Goal: Task Accomplishment & Management: Complete application form

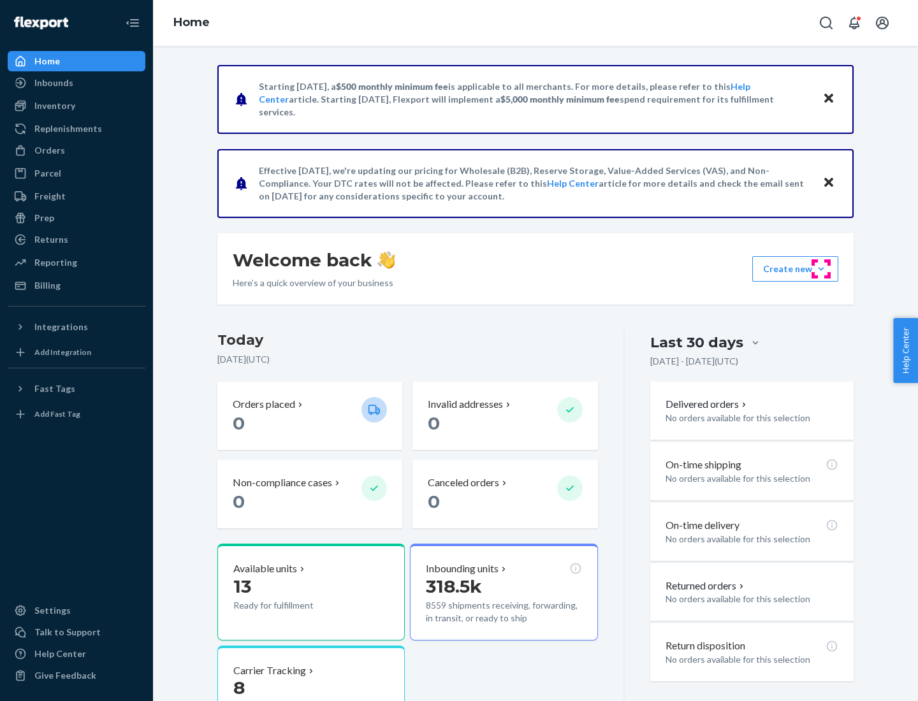
click at [821, 269] on button "Create new Create new inbound Create new order Create new product" at bounding box center [795, 269] width 86 height 26
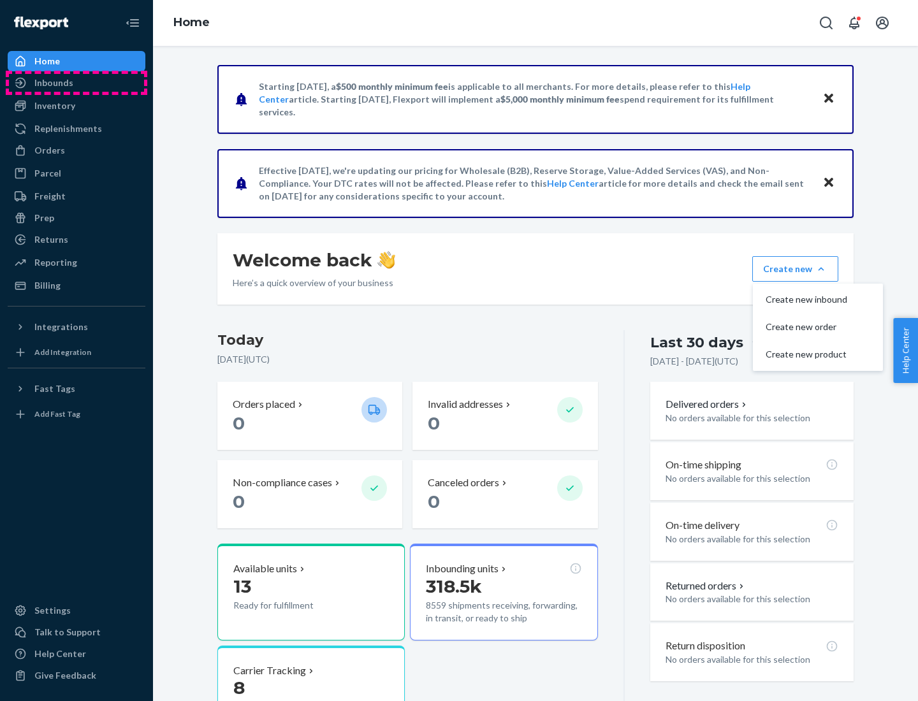
click at [77, 83] on div "Inbounds" at bounding box center [76, 83] width 135 height 18
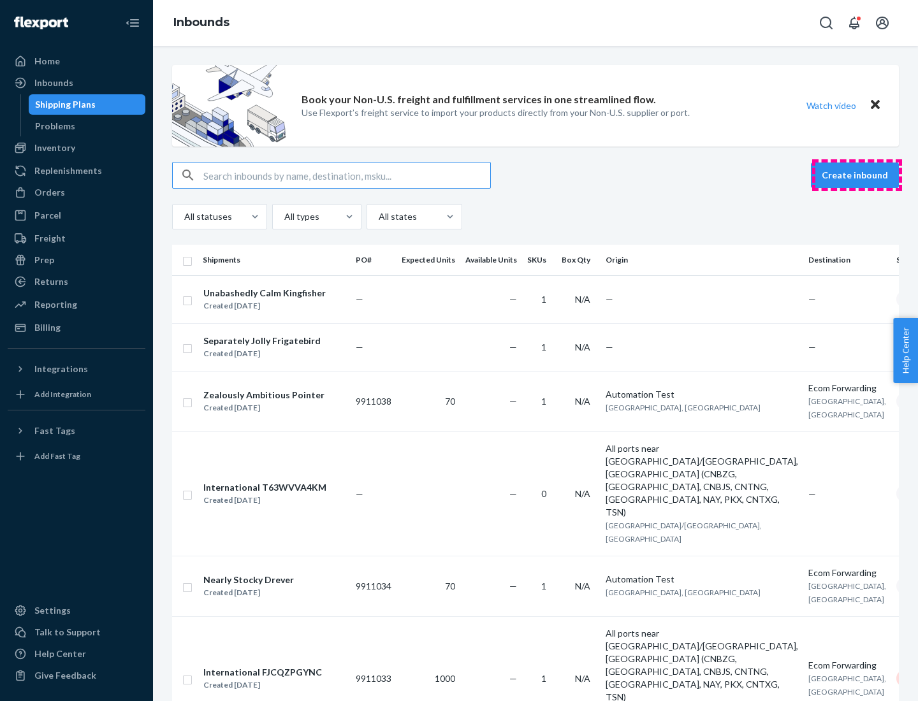
click at [857, 175] on button "Create inbound" at bounding box center [855, 176] width 88 height 26
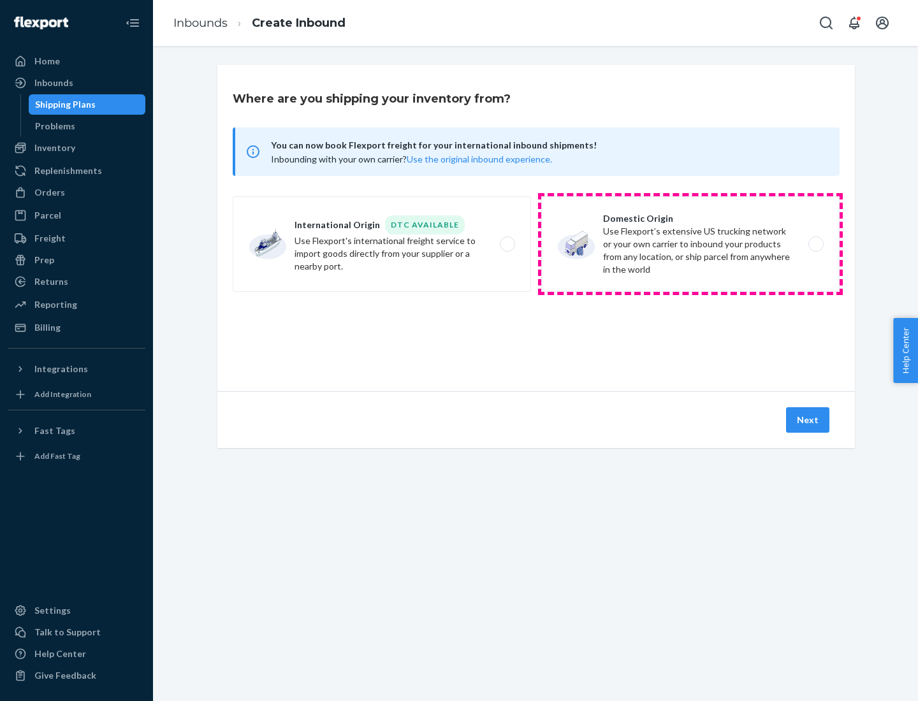
click at [690, 244] on label "Domestic Origin Use Flexport’s extensive US trucking network or your own carrie…" at bounding box center [690, 244] width 298 height 96
click at [815, 244] on input "Domestic Origin Use Flexport’s extensive US trucking network or your own carrie…" at bounding box center [819, 244] width 8 height 8
radio input "true"
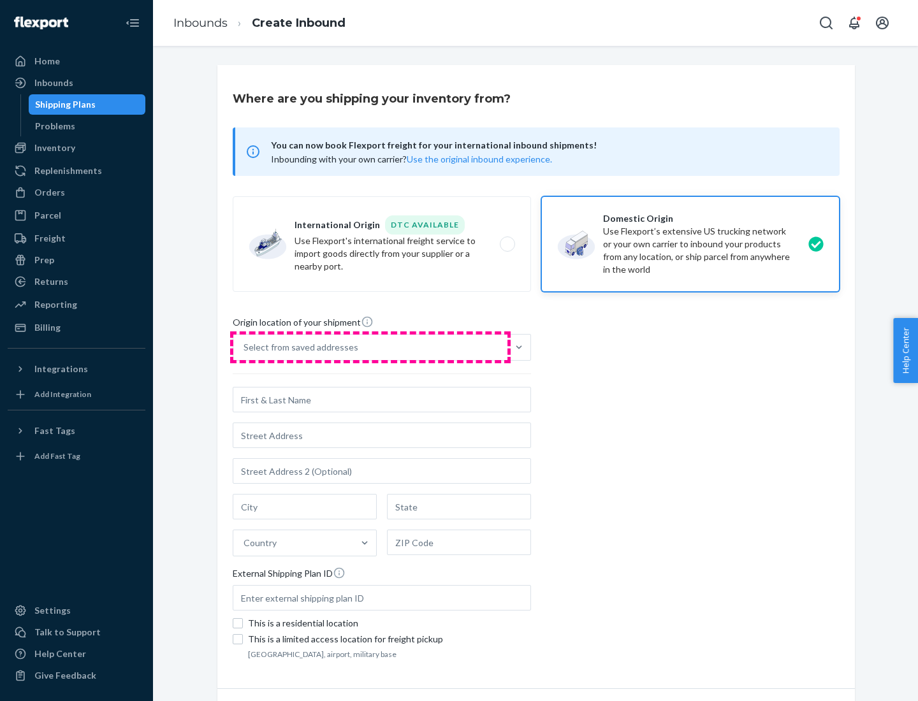
click at [370, 347] on div "Select from saved addresses" at bounding box center [370, 348] width 274 height 26
click at [245, 347] on input "Select from saved addresses" at bounding box center [244, 347] width 1 height 13
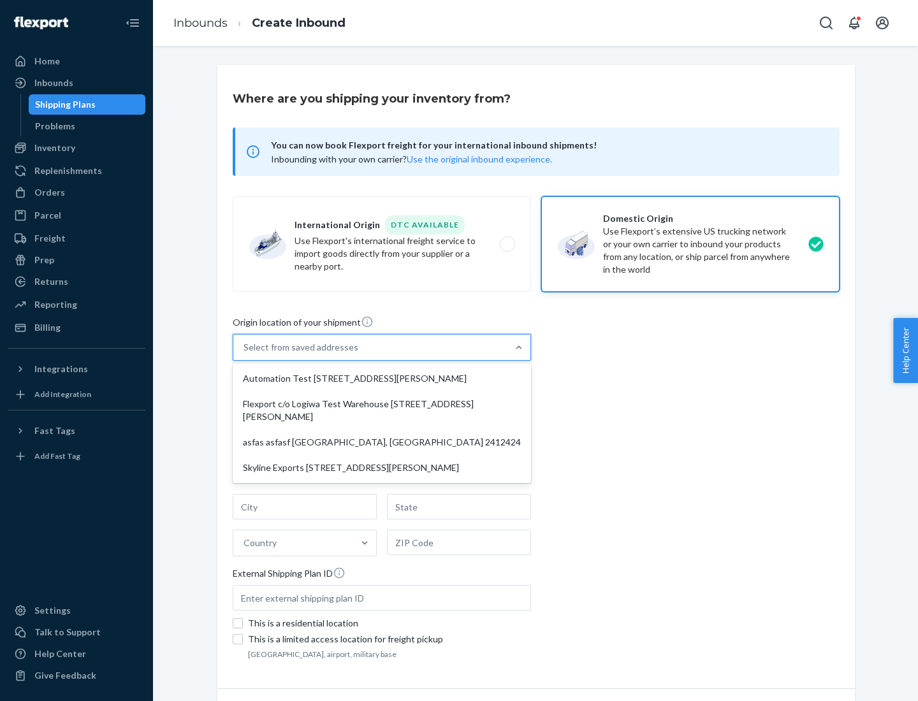
scroll to position [5, 0]
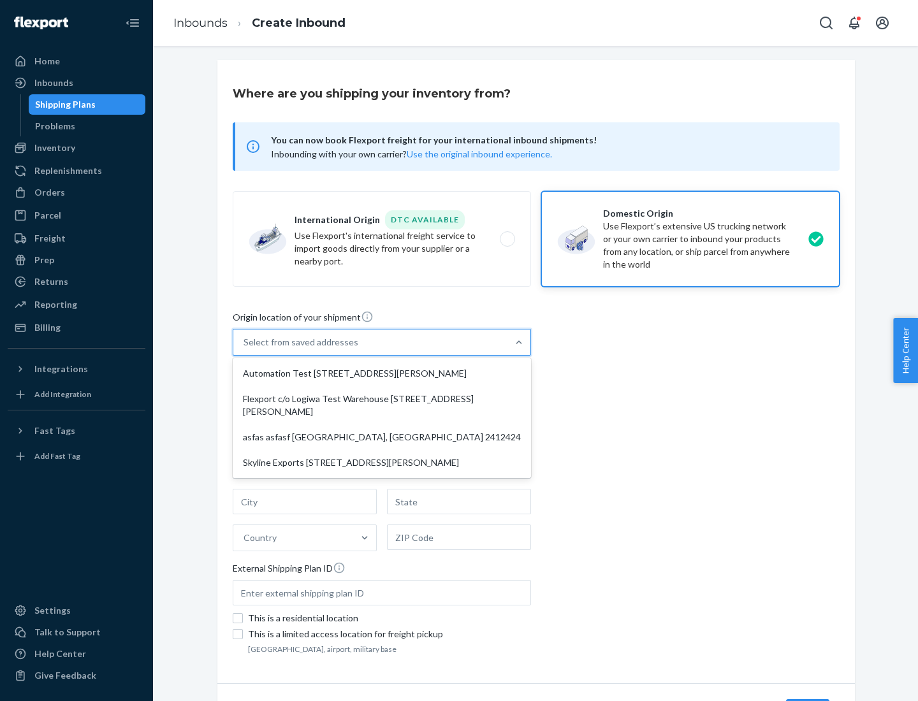
click at [382, 374] on div "Automation Test [STREET_ADDRESS][PERSON_NAME]" at bounding box center [381, 374] width 293 height 26
click at [245, 349] on input "option Automation Test [STREET_ADDRESS][PERSON_NAME] focused, 1 of 4. 4 results…" at bounding box center [244, 342] width 1 height 13
type input "Automation Test"
type input "9th Floor"
type input "[GEOGRAPHIC_DATA]"
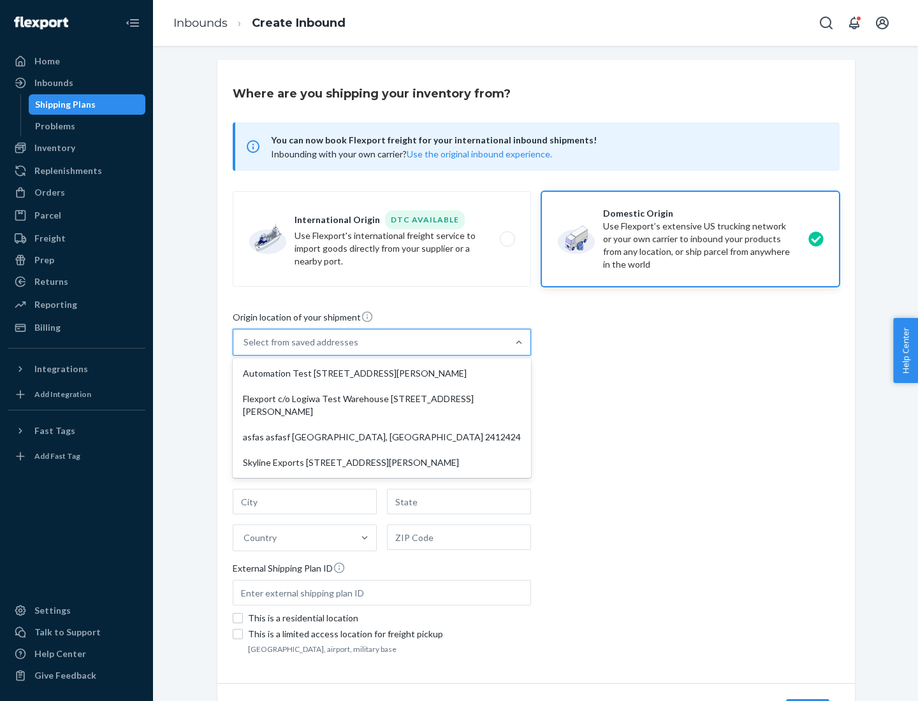
type input "CA"
type input "94104"
type input "[STREET_ADDRESS][PERSON_NAME]"
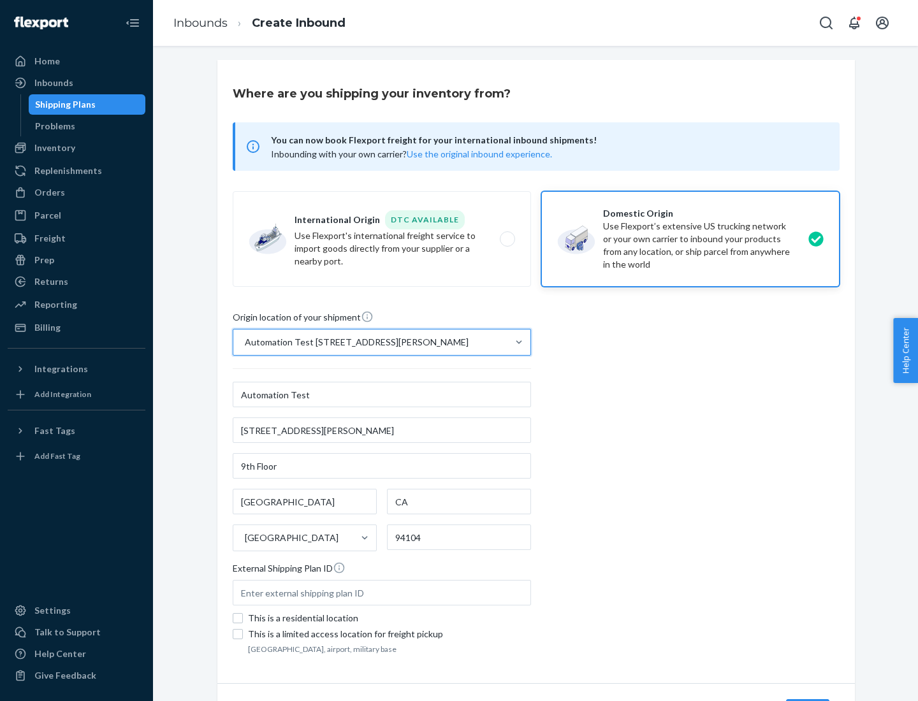
scroll to position [75, 0]
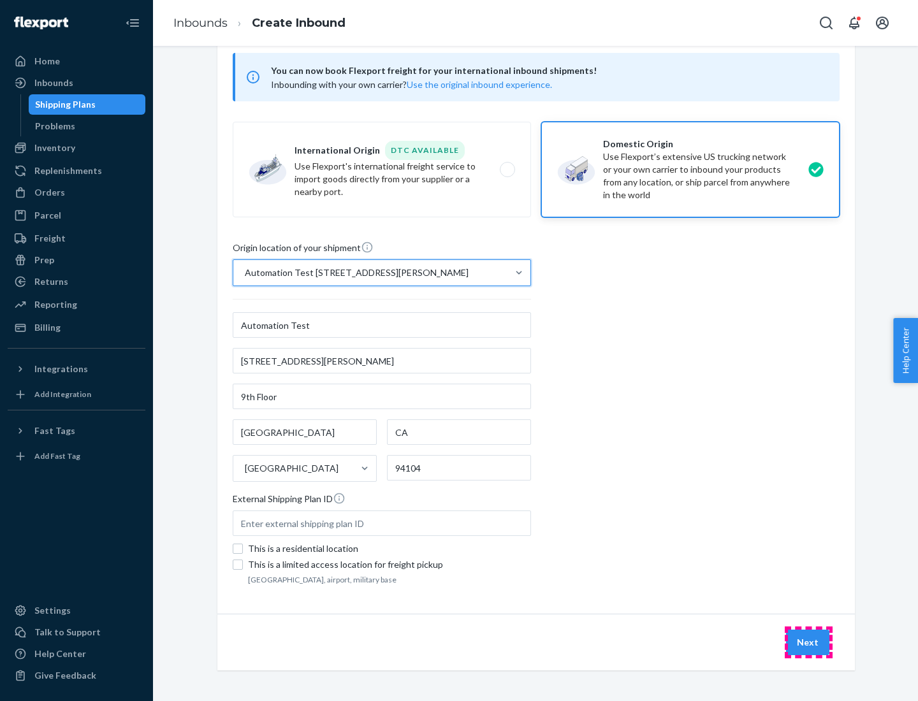
click at [808, 643] on button "Next" at bounding box center [807, 643] width 43 height 26
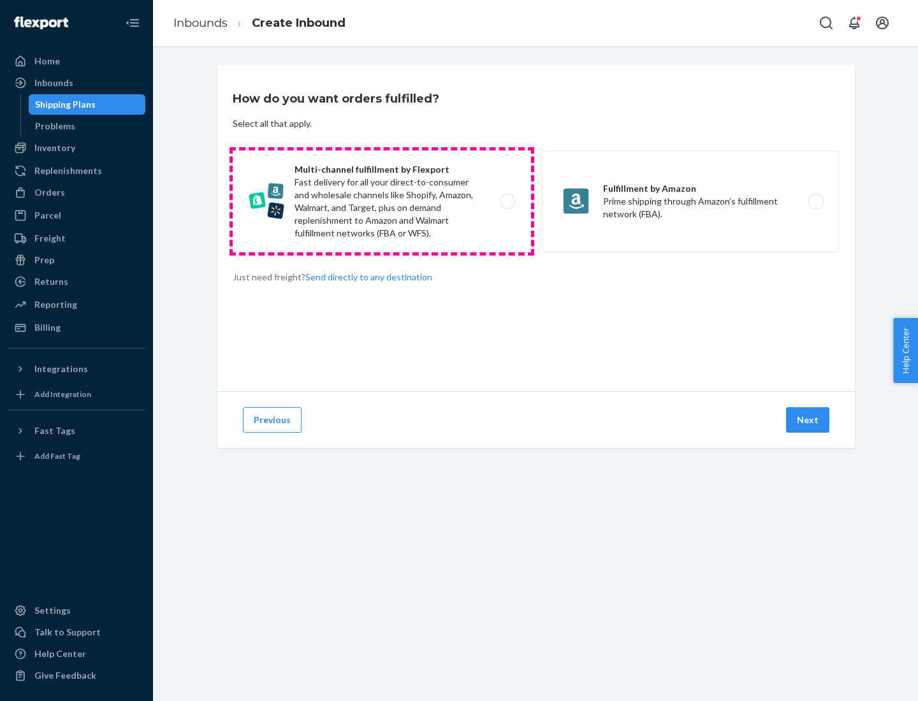
click at [382, 201] on label "Multi-channel fulfillment by Flexport Fast delivery for all your direct-to-cons…" at bounding box center [382, 201] width 298 height 102
click at [507, 201] on input "Multi-channel fulfillment by Flexport Fast delivery for all your direct-to-cons…" at bounding box center [511, 202] width 8 height 8
radio input "true"
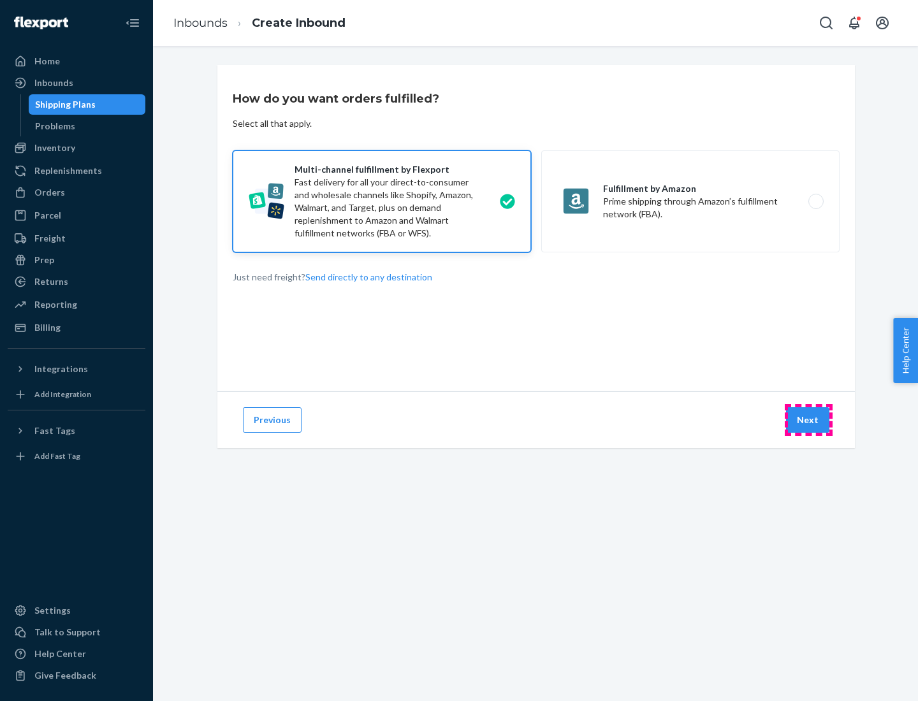
click at [808, 420] on button "Next" at bounding box center [807, 420] width 43 height 26
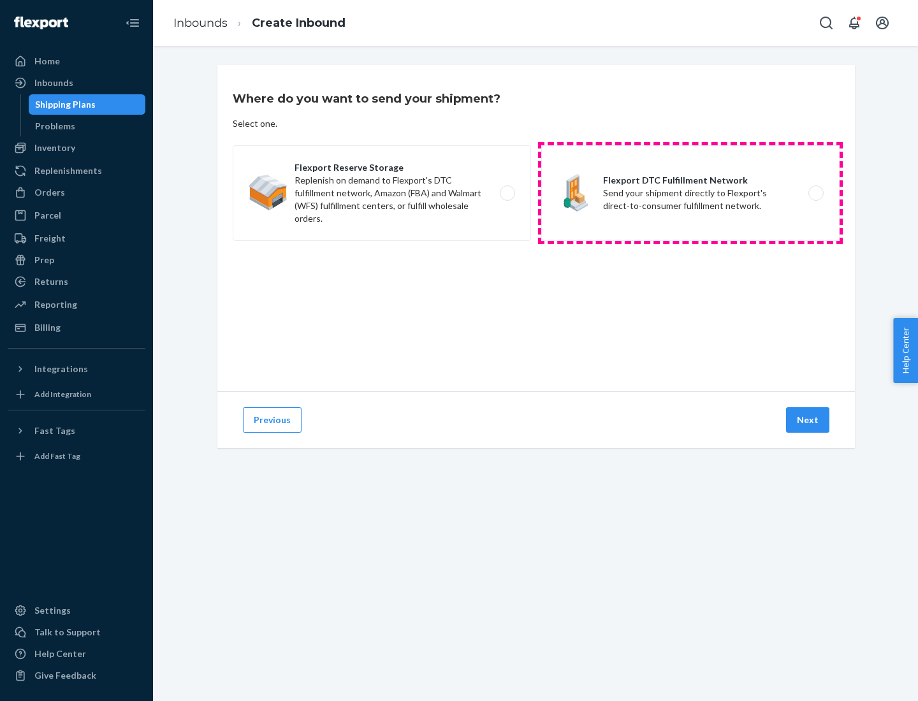
click at [690, 193] on label "Flexport DTC Fulfillment Network Send your shipment directly to Flexport's dire…" at bounding box center [690, 193] width 298 height 96
click at [815, 193] on input "Flexport DTC Fulfillment Network Send your shipment directly to Flexport's dire…" at bounding box center [819, 193] width 8 height 8
radio input "true"
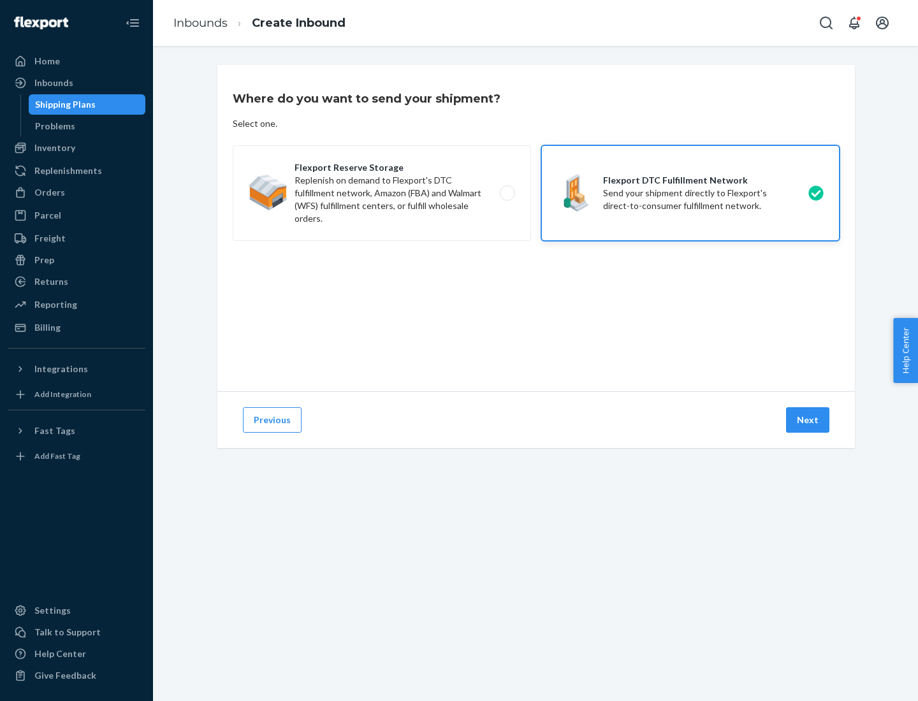
click at [808, 420] on button "Next" at bounding box center [807, 420] width 43 height 26
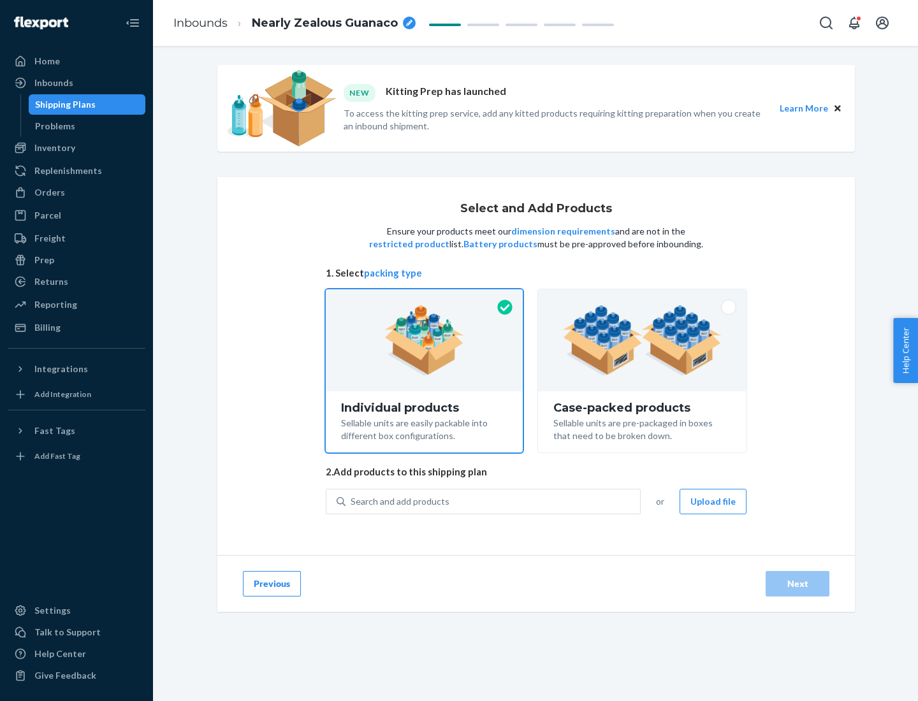
click at [643, 340] on img at bounding box center [642, 340] width 159 height 70
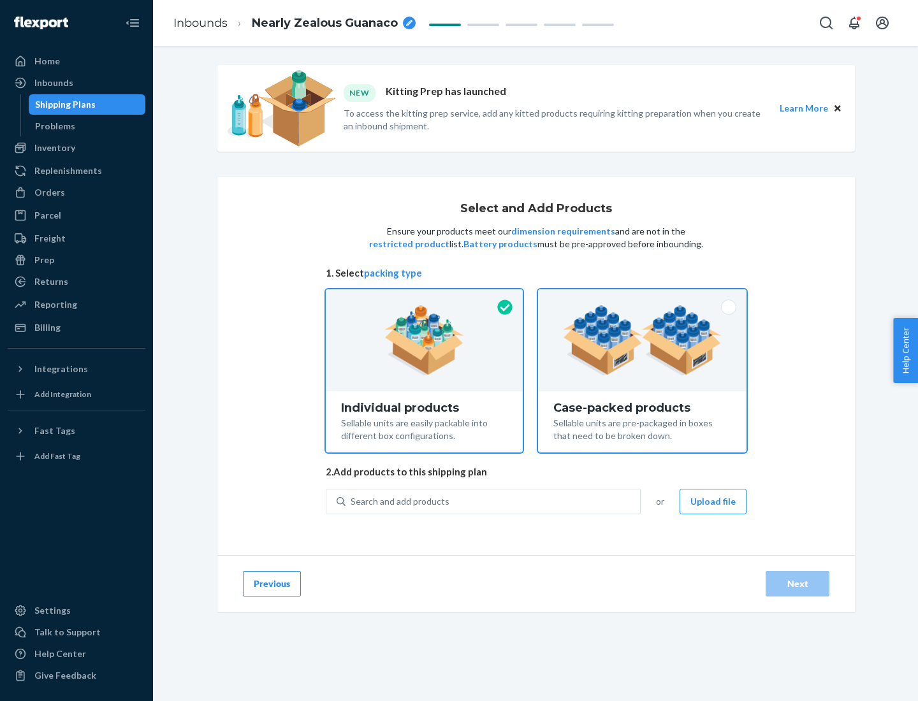
click at [643, 298] on input "Case-packed products Sellable units are pre-packaged in boxes that need to be b…" at bounding box center [642, 293] width 8 height 8
radio input "true"
radio input "false"
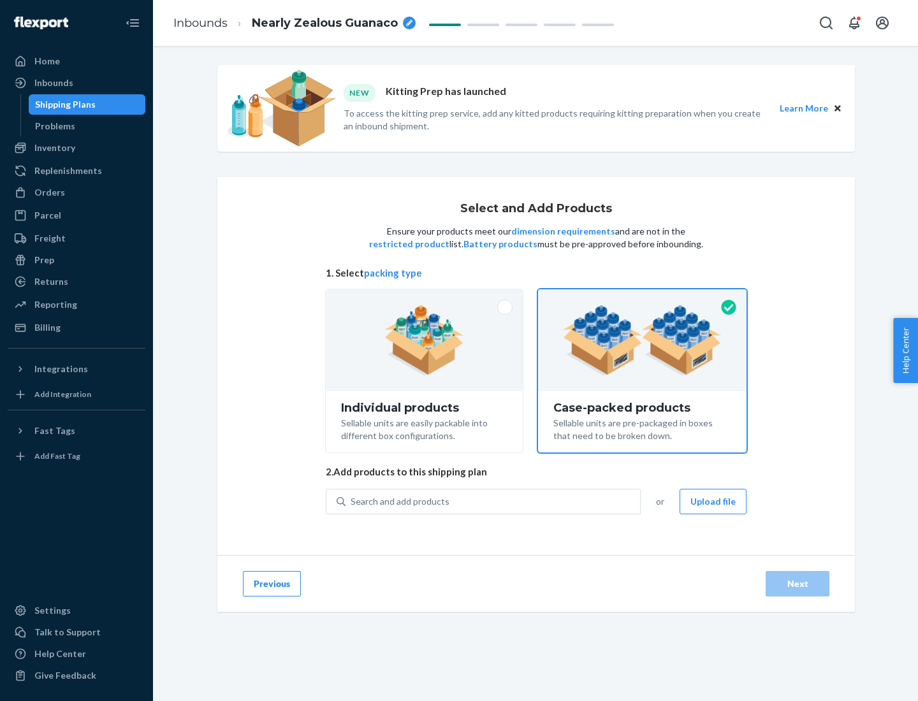
click at [493, 501] on div "Search and add products" at bounding box center [493, 501] width 295 height 23
click at [352, 501] on input "Search and add products" at bounding box center [351, 501] width 1 height 13
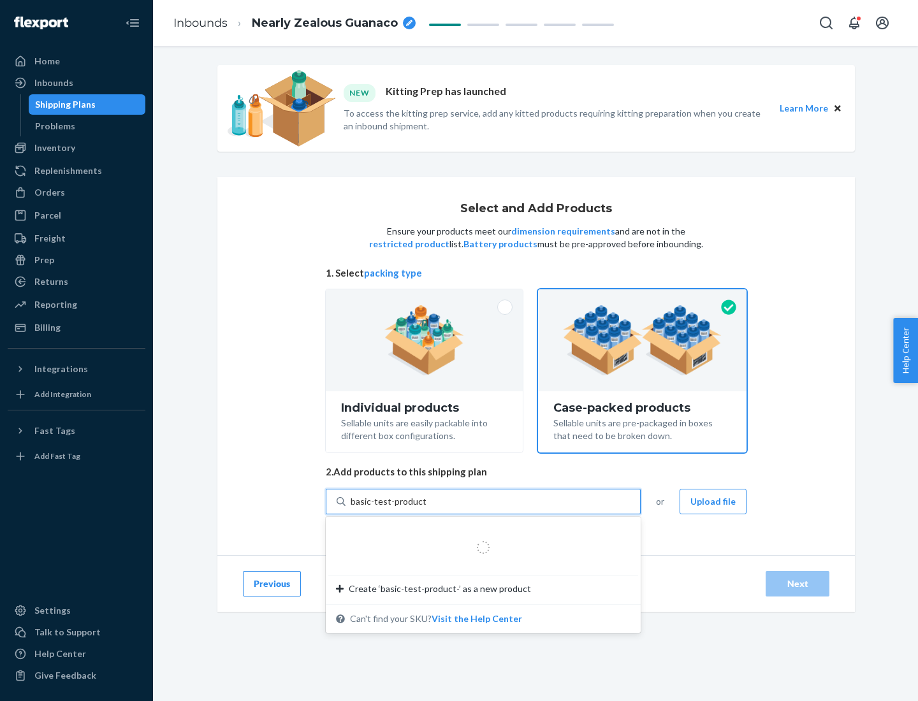
type input "basic-test-product-1"
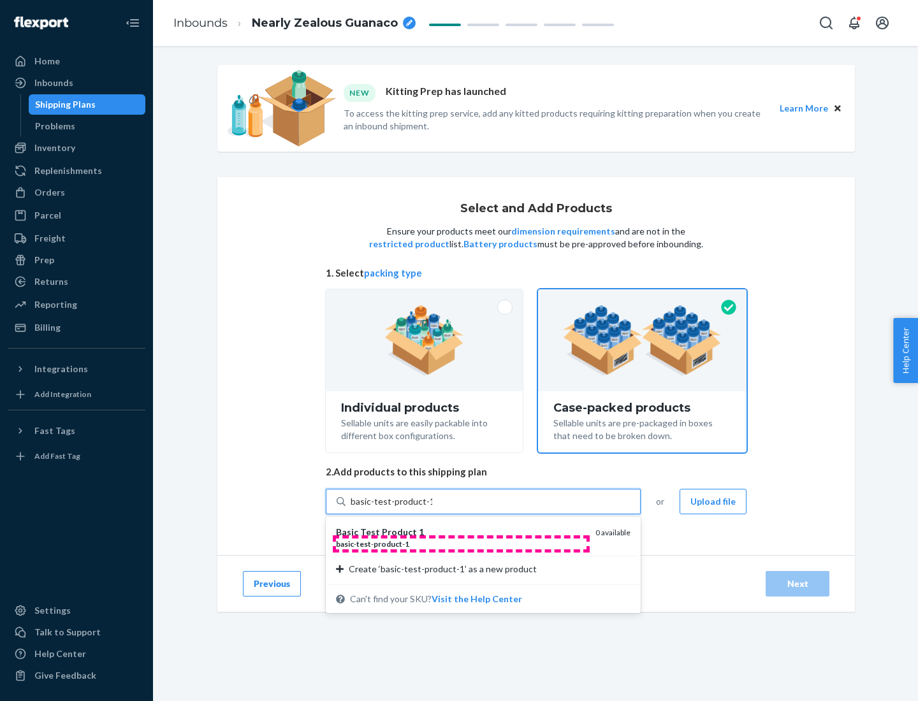
click at [461, 544] on div "basic - test - product - 1" at bounding box center [460, 544] width 249 height 11
click at [432, 508] on input "basic-test-product-1" at bounding box center [392, 501] width 82 height 13
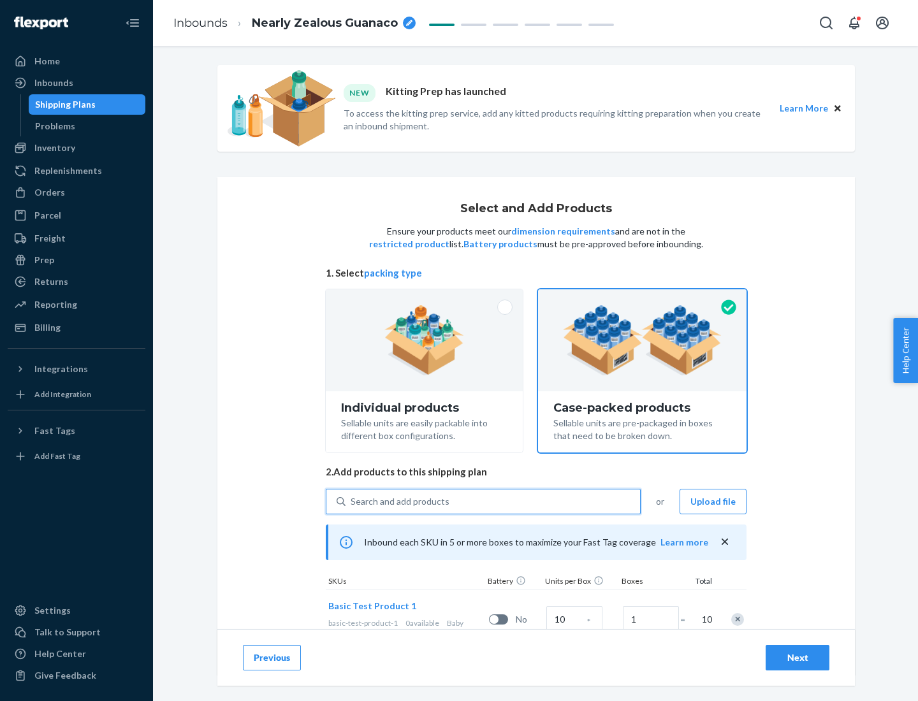
scroll to position [46, 0]
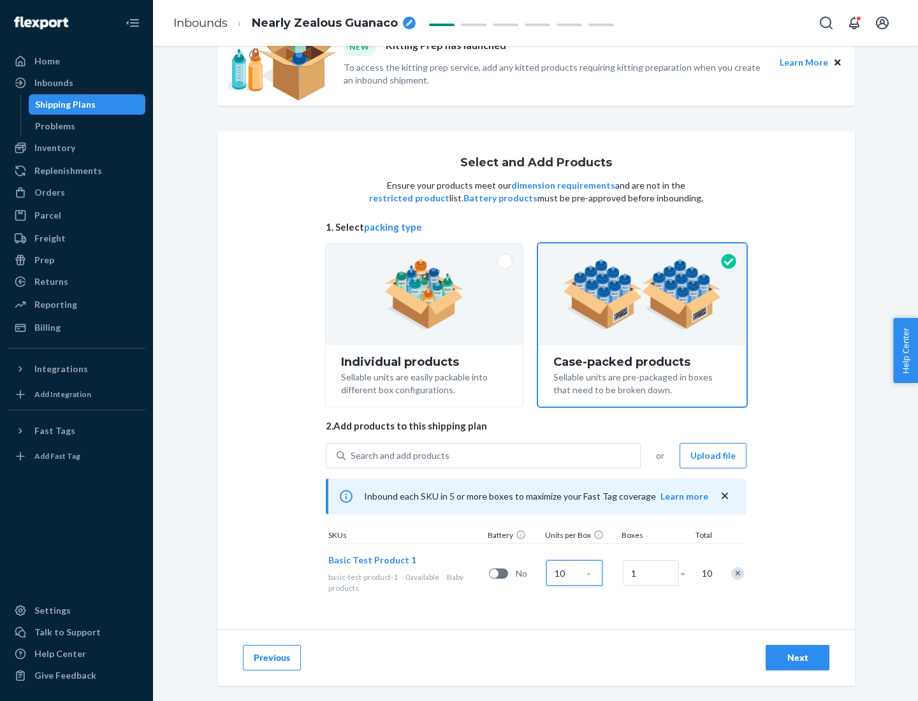
type input "10"
type input "7"
click at [798, 658] on div "Next" at bounding box center [798, 658] width 42 height 13
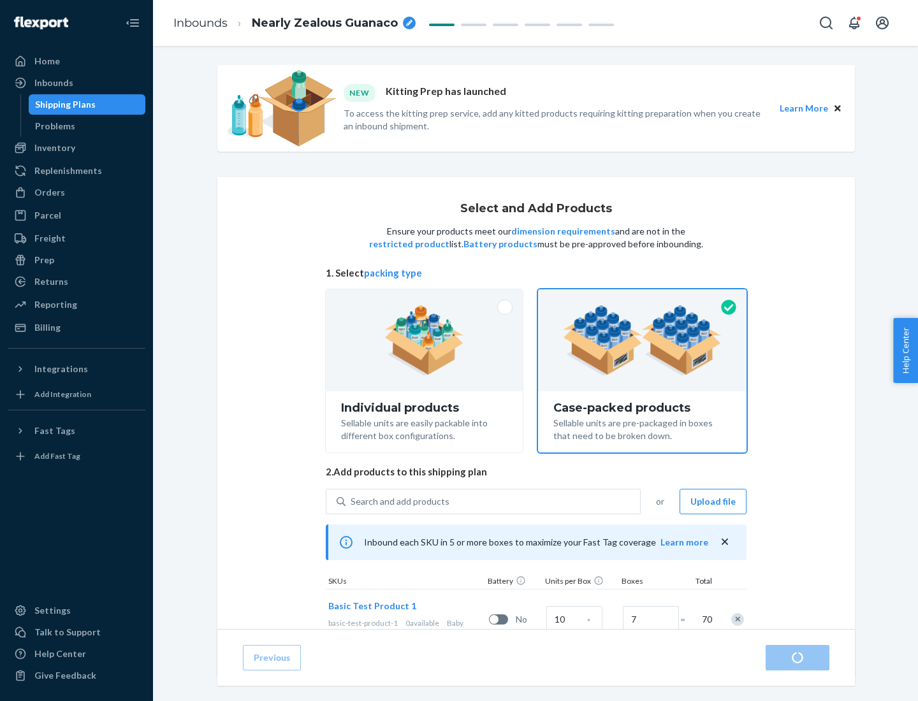
radio input "true"
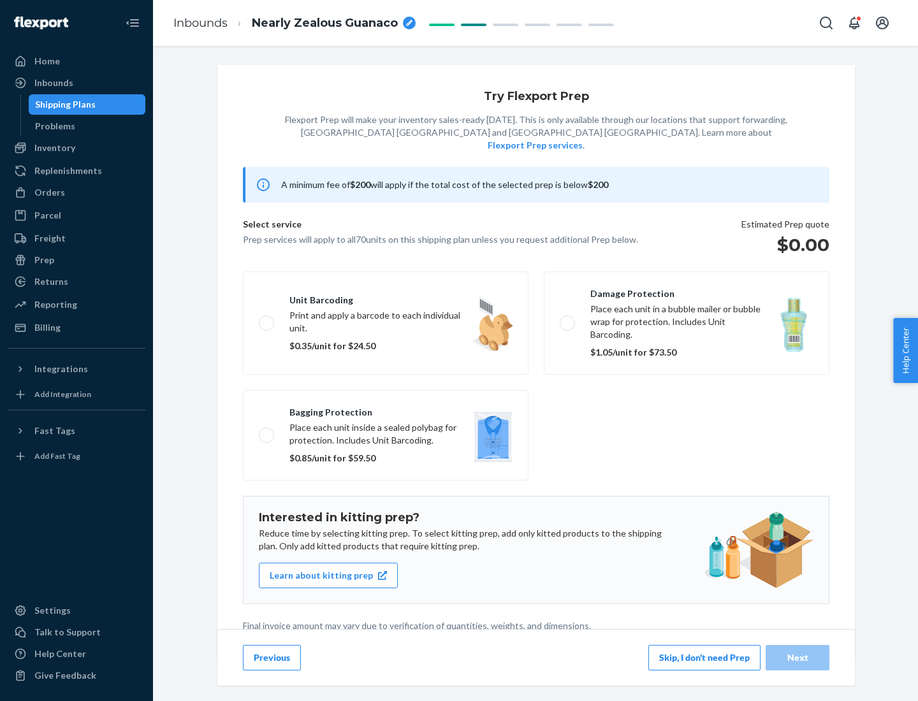
scroll to position [3, 0]
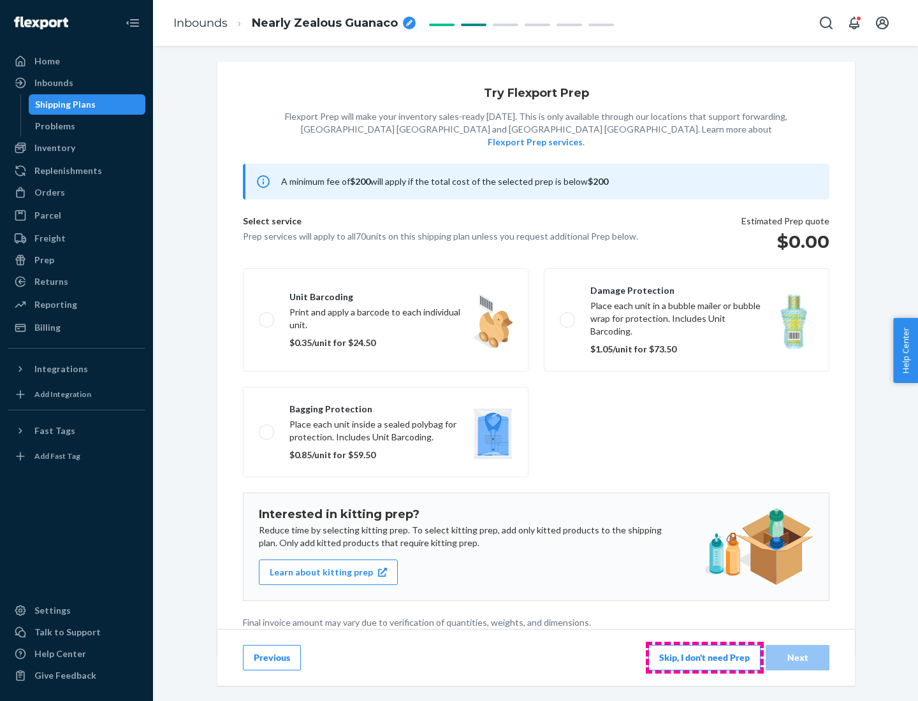
click at [704, 657] on button "Skip, I don't need Prep" at bounding box center [704, 658] width 112 height 26
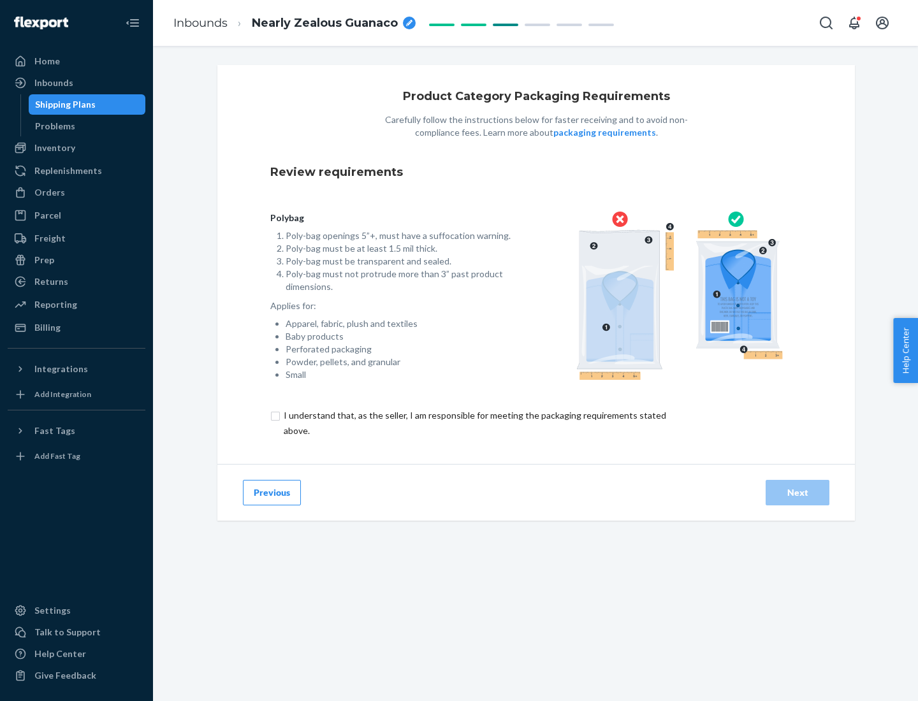
click at [474, 423] on input "checkbox" at bounding box center [482, 423] width 424 height 31
checkbox input "true"
click at [798, 492] on div "Next" at bounding box center [798, 492] width 42 height 13
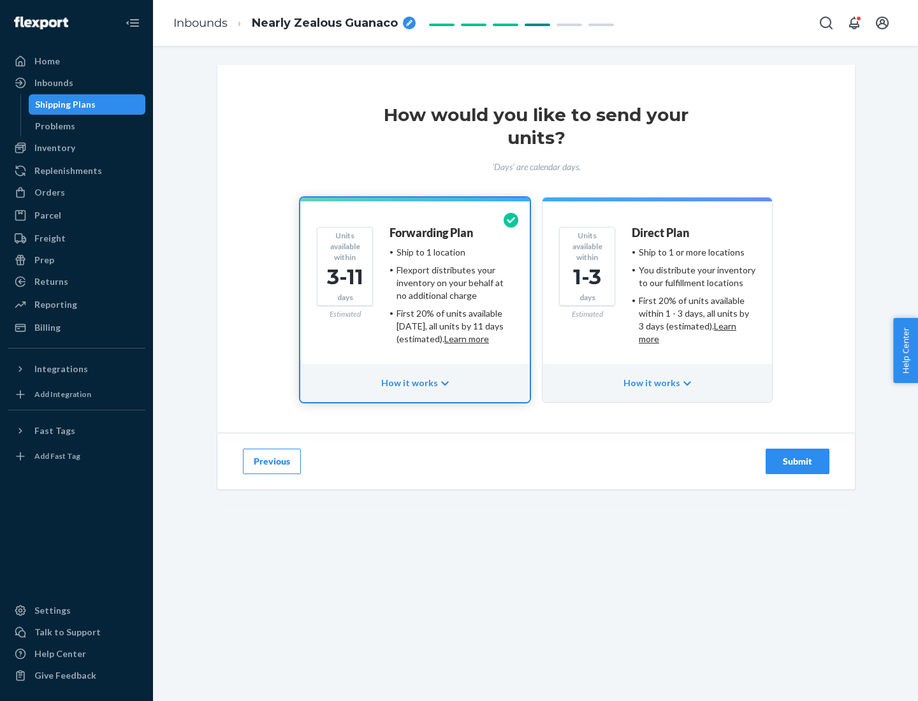
click at [657, 291] on ul "Ship to 1 or more locations You distribute your inventory to our fulfillment lo…" at bounding box center [694, 295] width 124 height 99
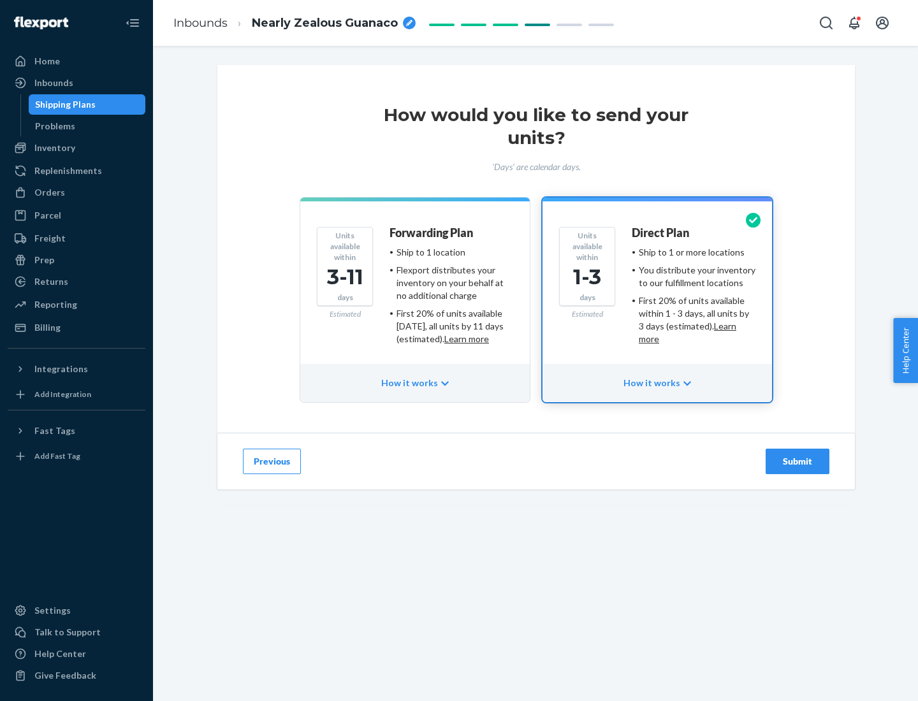
click at [798, 462] on div "Submit" at bounding box center [798, 461] width 42 height 13
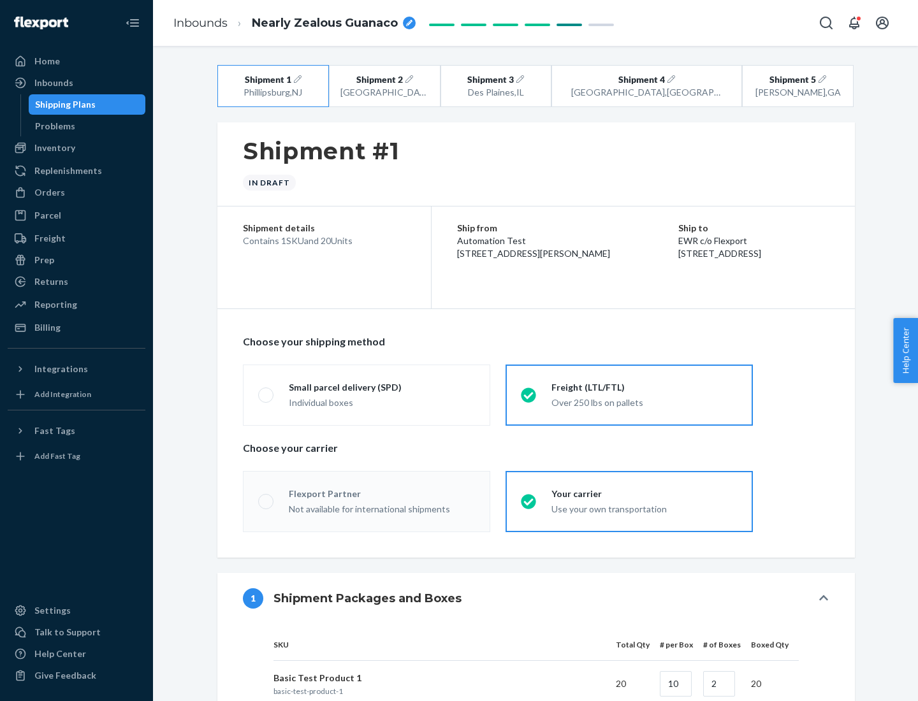
radio input "true"
radio input "false"
radio input "true"
radio input "false"
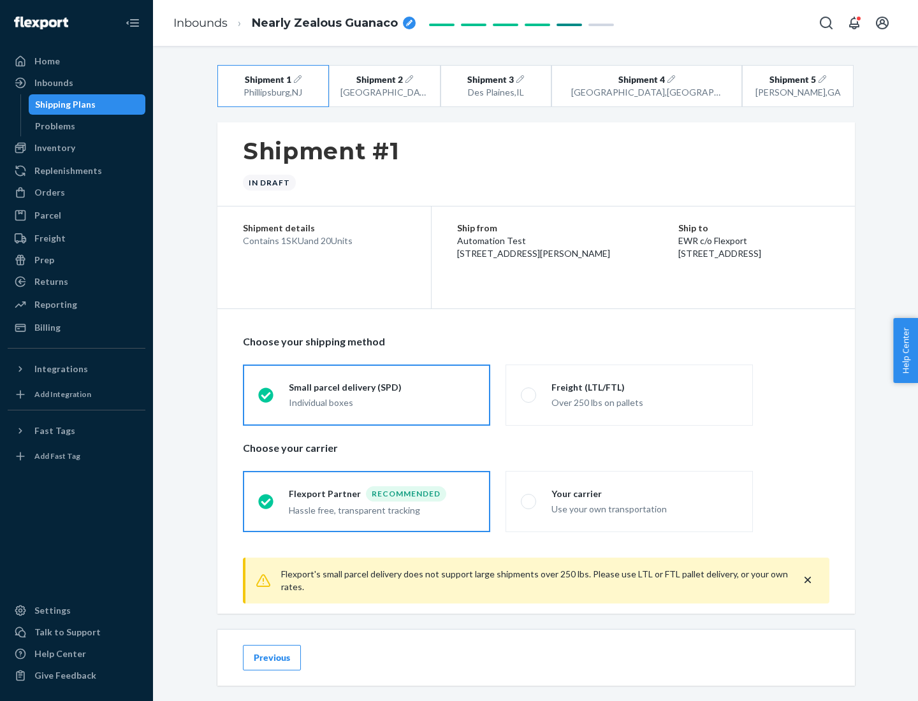
scroll to position [14, 0]
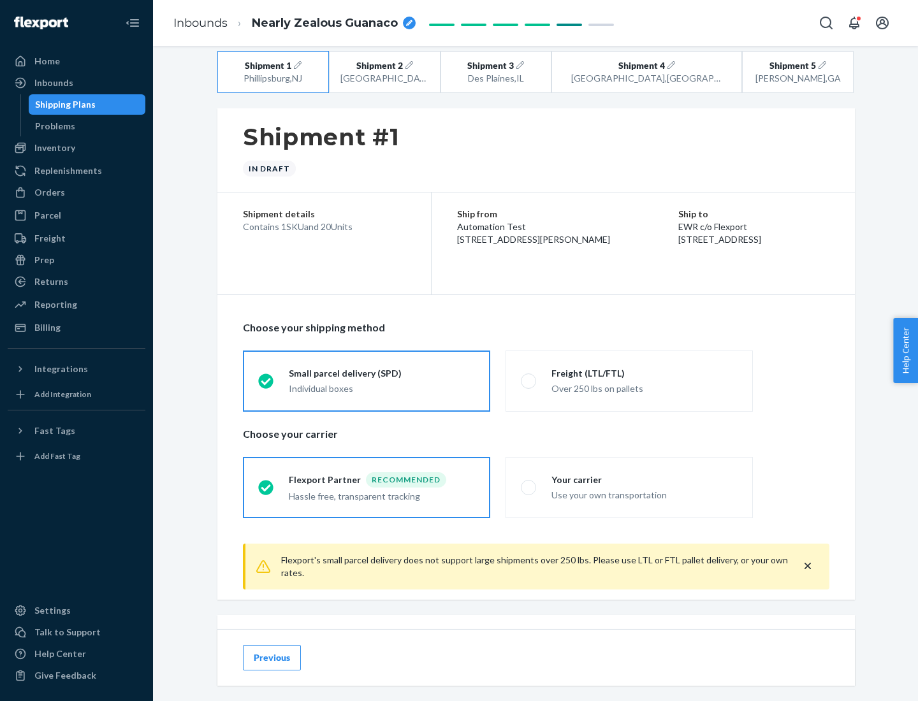
click at [645, 373] on div "Freight (LTL/FTL)" at bounding box center [644, 373] width 186 height 13
click at [529, 377] on input "Freight (LTL/FTL) Over 250 lbs on pallets" at bounding box center [525, 381] width 8 height 8
radio input "true"
radio input "false"
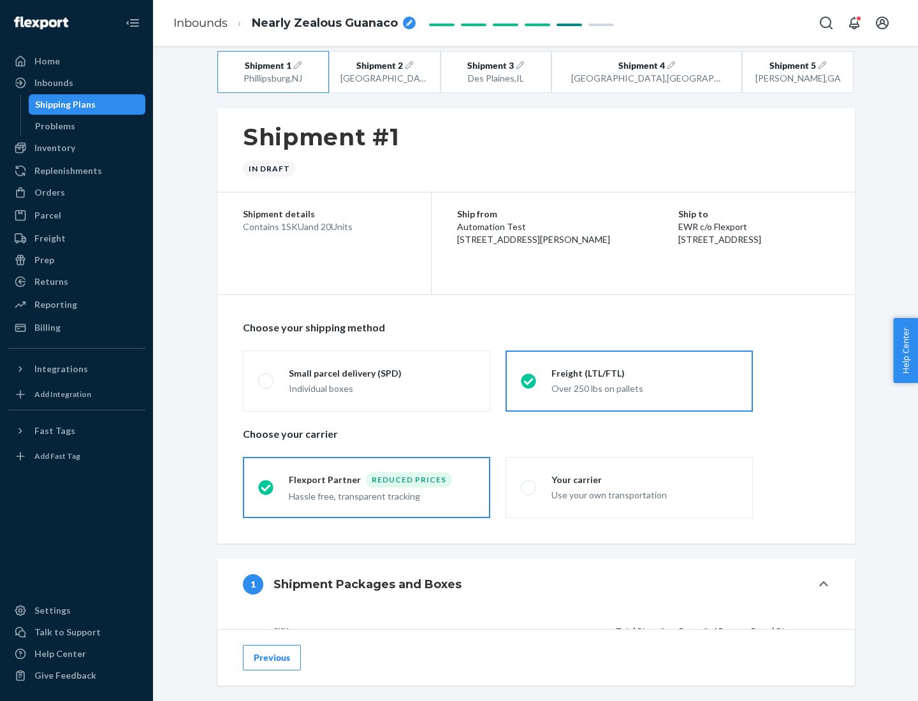
scroll to position [120, 0]
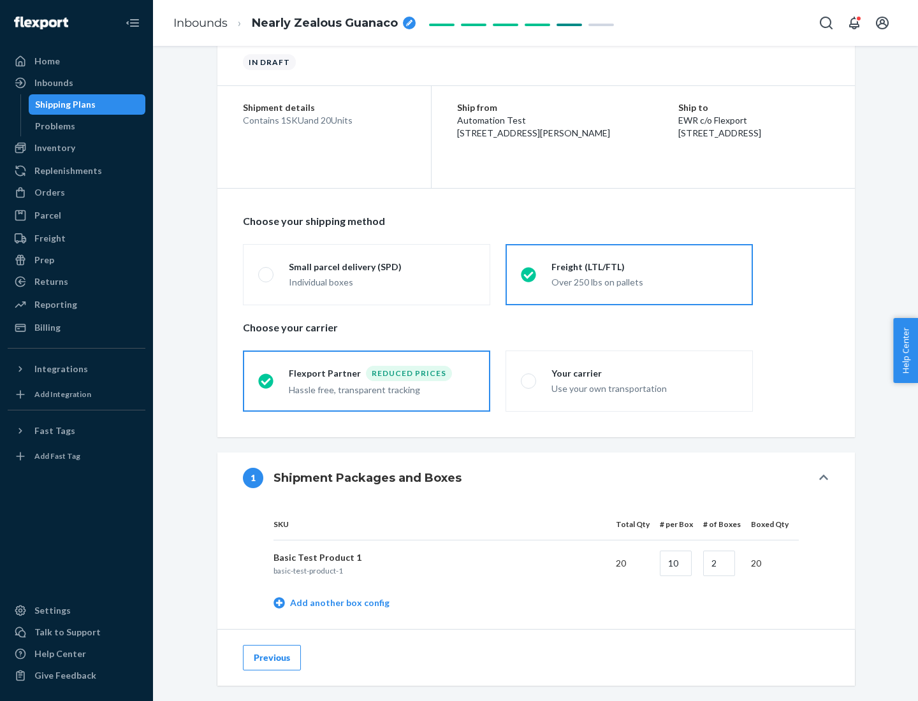
click at [645, 373] on div "Your carrier" at bounding box center [644, 373] width 186 height 13
click at [529, 377] on input "Your carrier Use your own transportation" at bounding box center [525, 381] width 8 height 8
radio input "true"
radio input "false"
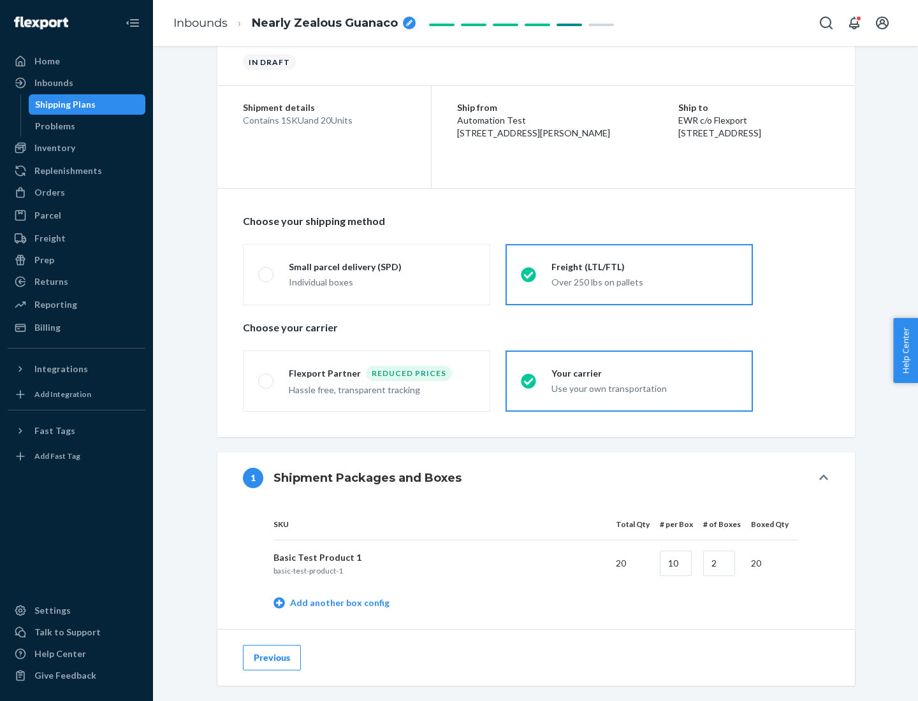
scroll to position [403, 0]
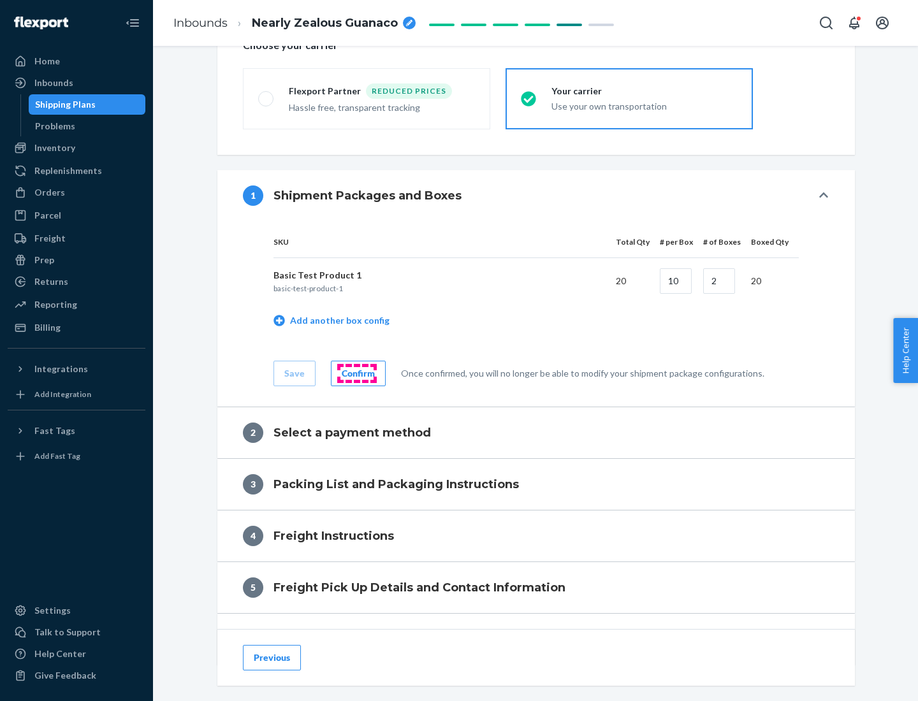
click at [356, 373] on div "Confirm" at bounding box center [358, 373] width 33 height 13
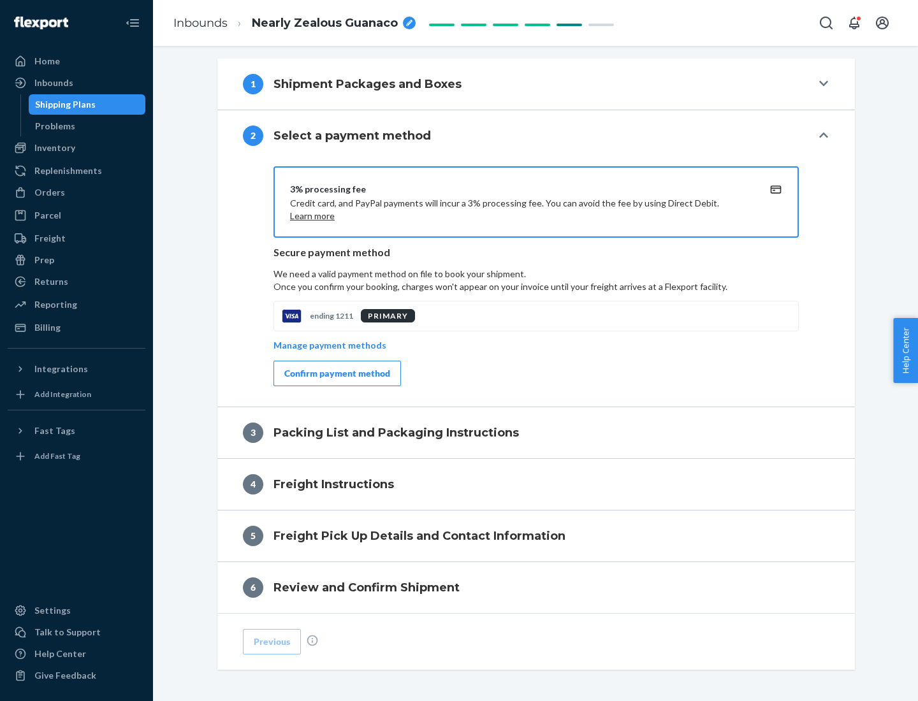
click at [336, 374] on div "Confirm payment method" at bounding box center [337, 373] width 106 height 13
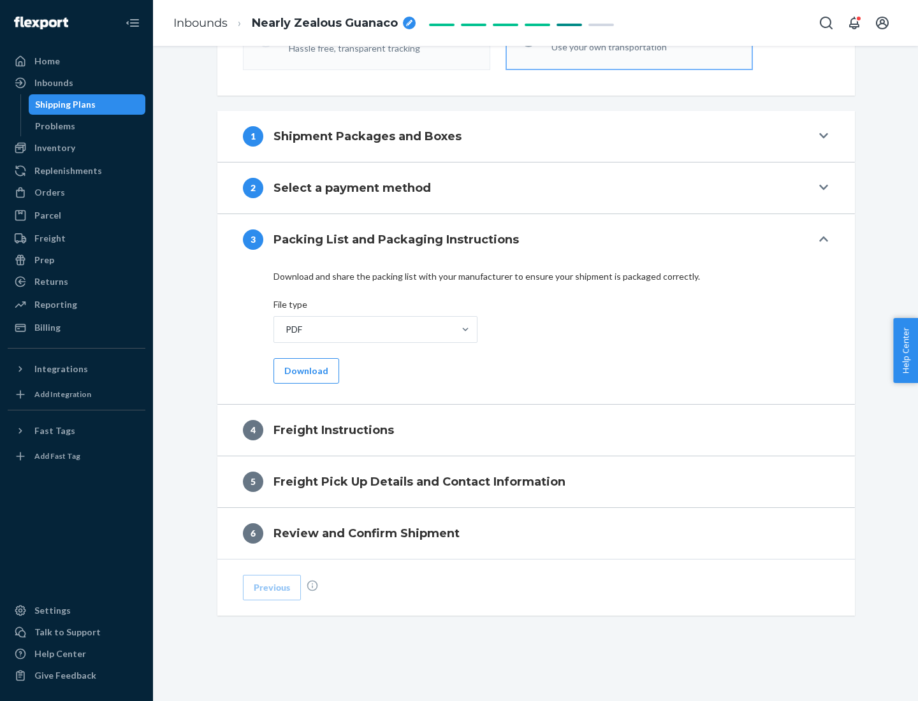
scroll to position [460, 0]
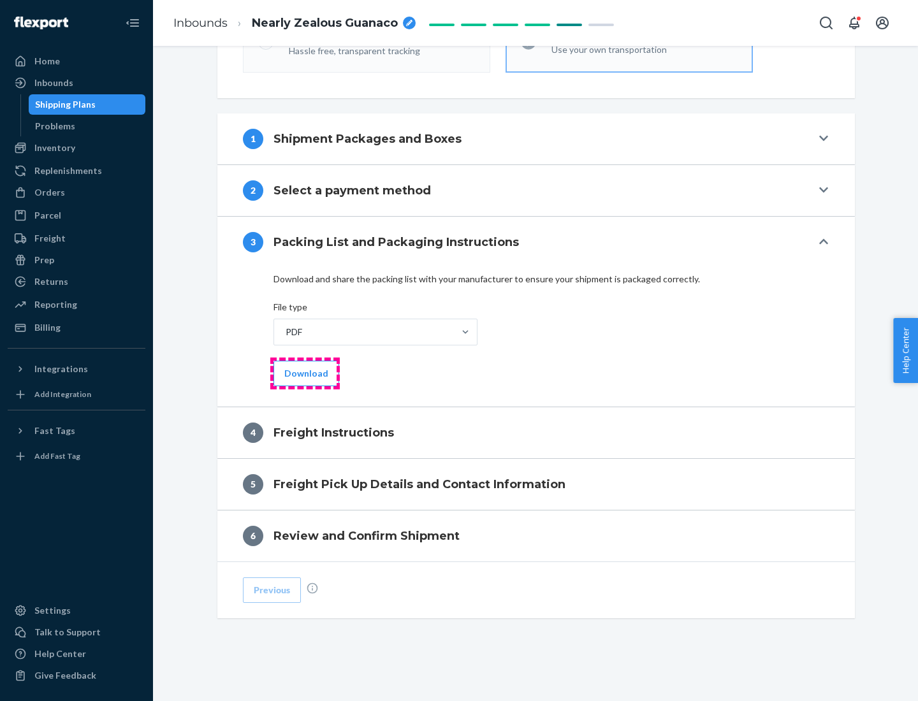
click at [305, 373] on button "Download" at bounding box center [307, 374] width 66 height 26
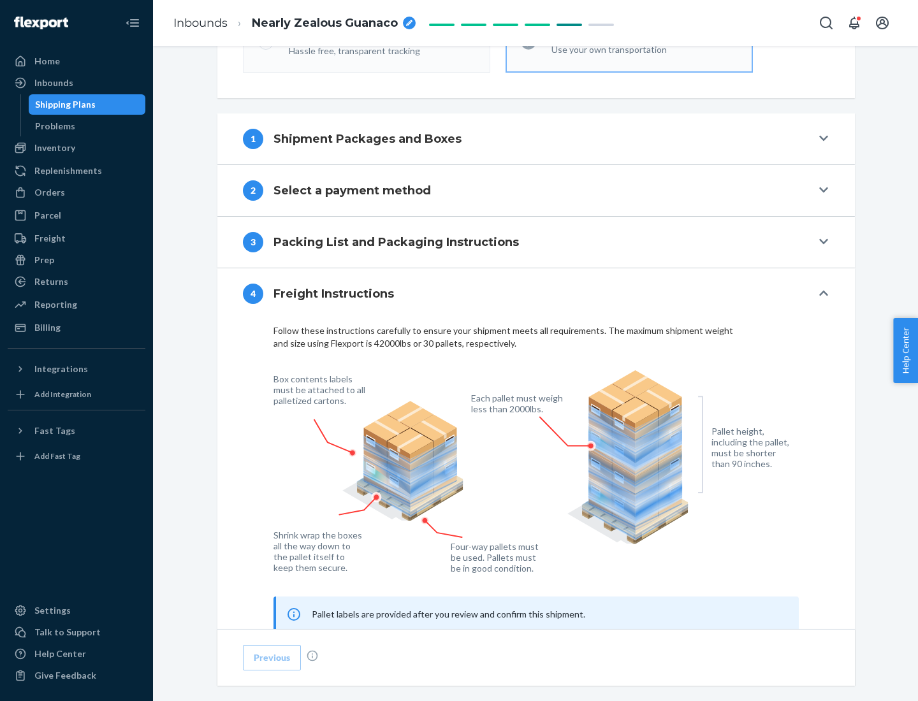
scroll to position [771, 0]
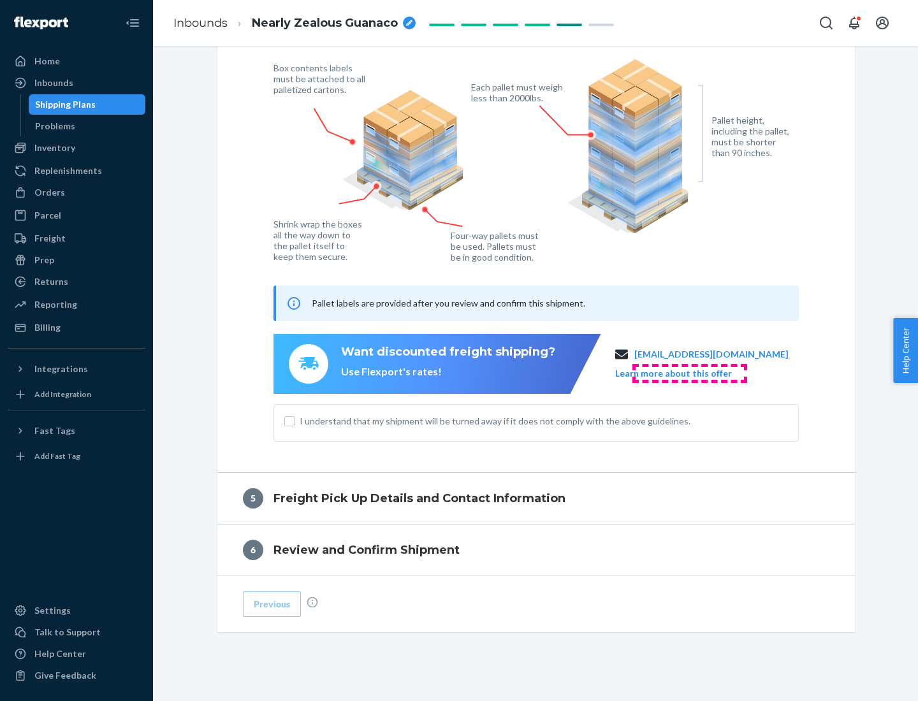
click at [689, 373] on button "Learn more about this offer" at bounding box center [673, 373] width 117 height 13
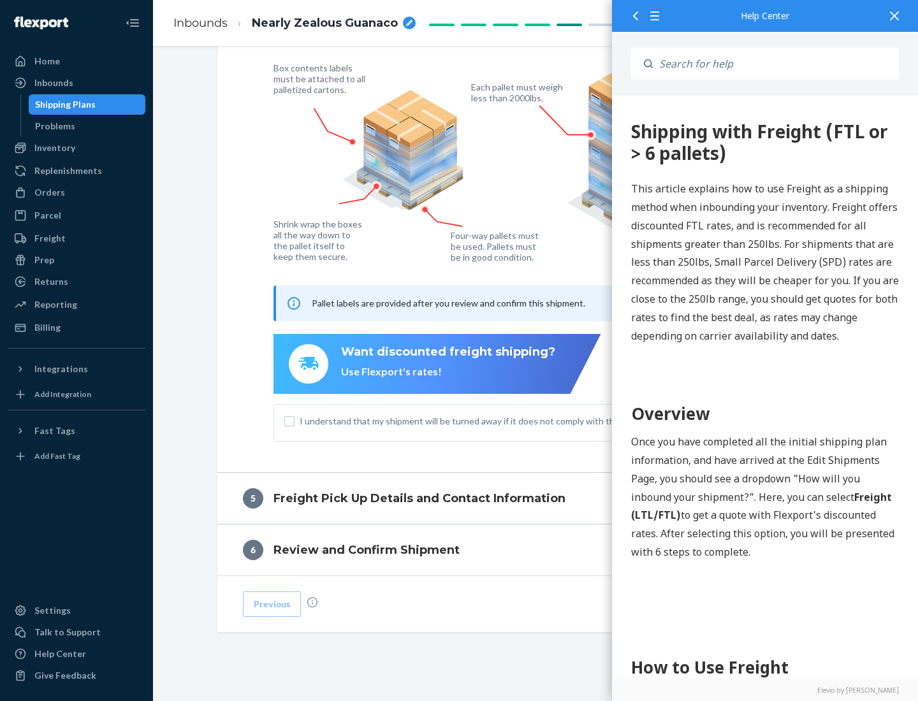
scroll to position [0, 0]
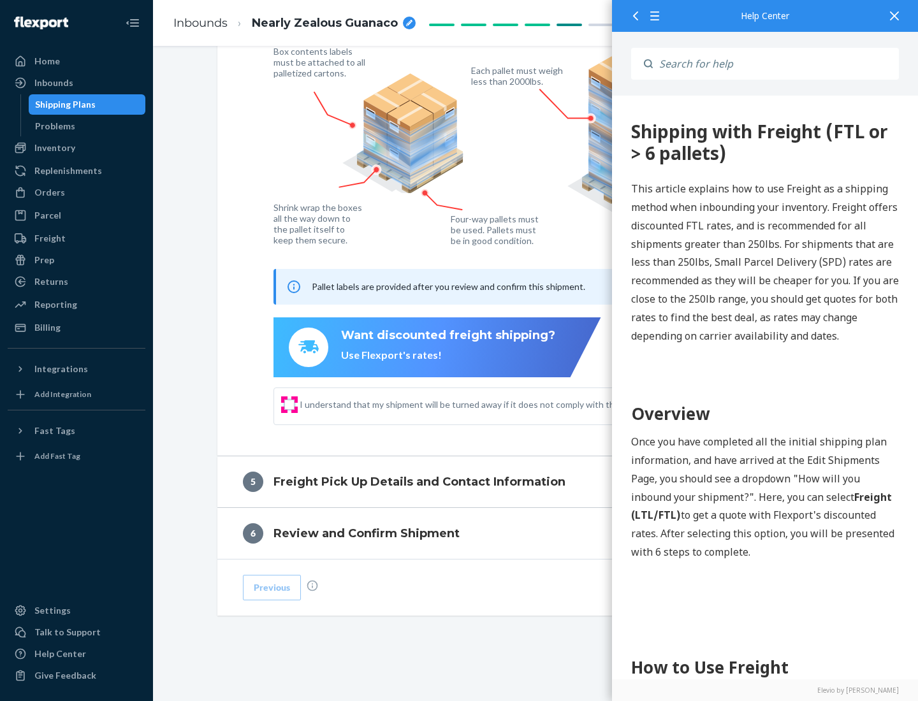
click at [289, 404] on input "I understand that my shipment will be turned away if it does not comply with th…" at bounding box center [289, 405] width 10 height 10
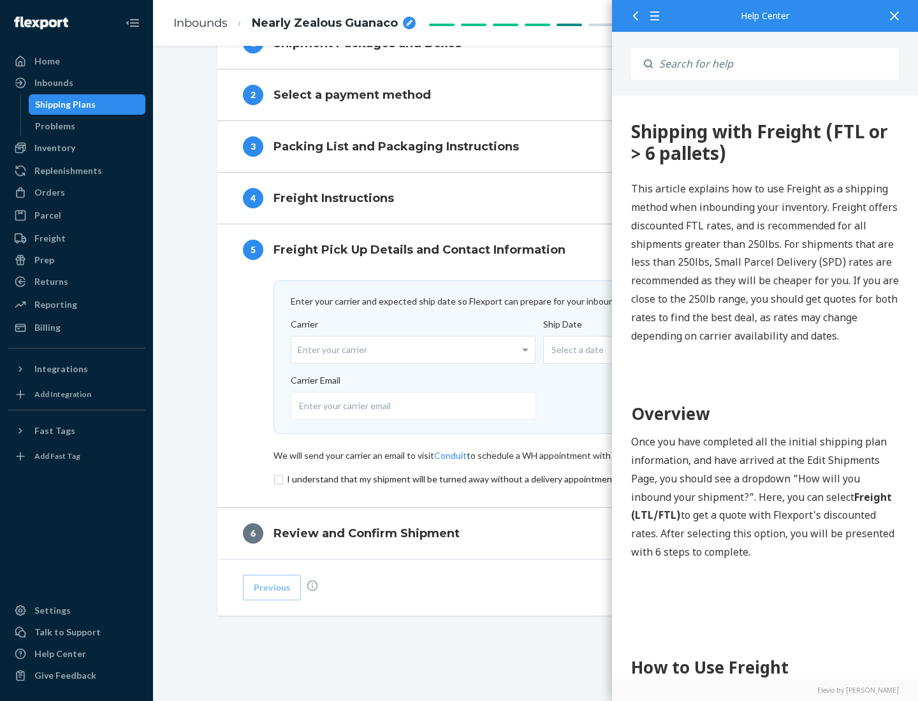
scroll to position [555, 0]
click at [536, 479] on input "checkbox" at bounding box center [536, 479] width 525 height 15
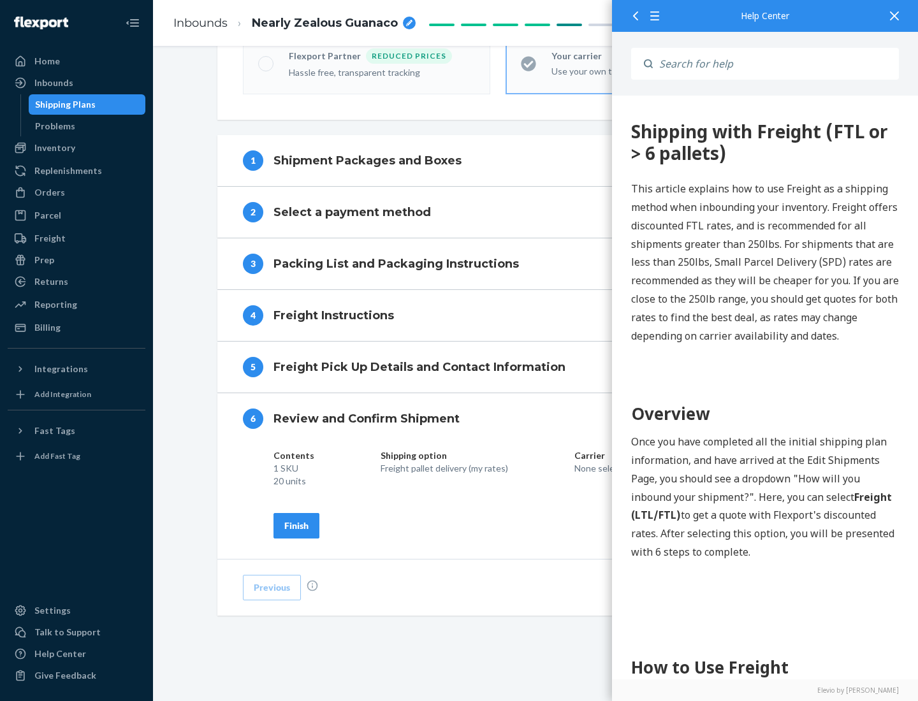
scroll to position [438, 0]
click at [296, 525] on div "Finish" at bounding box center [296, 526] width 24 height 13
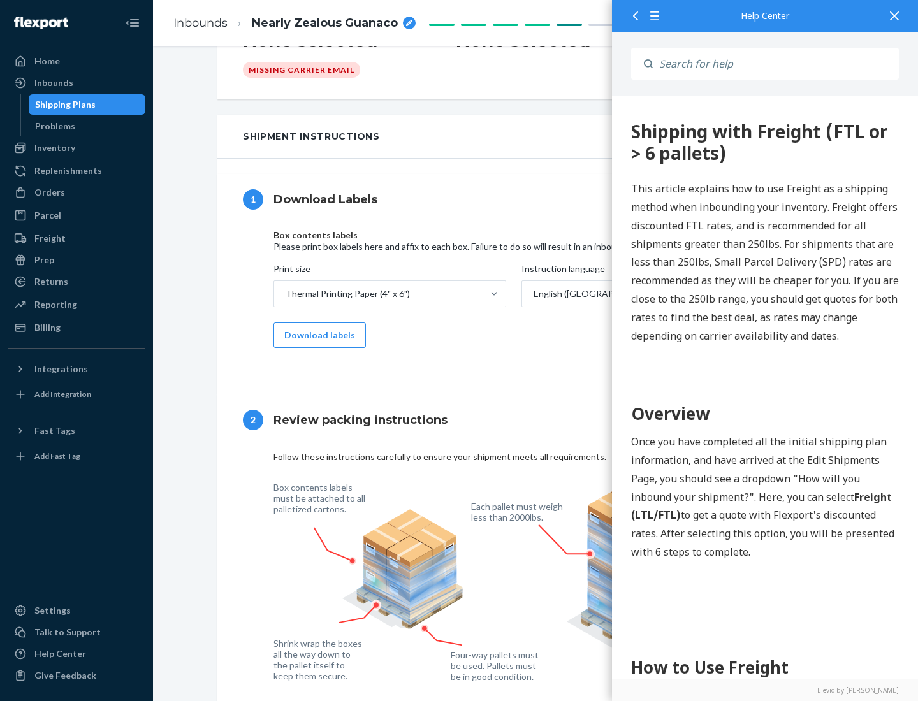
scroll to position [0, 0]
